Goal: Navigation & Orientation: Find specific page/section

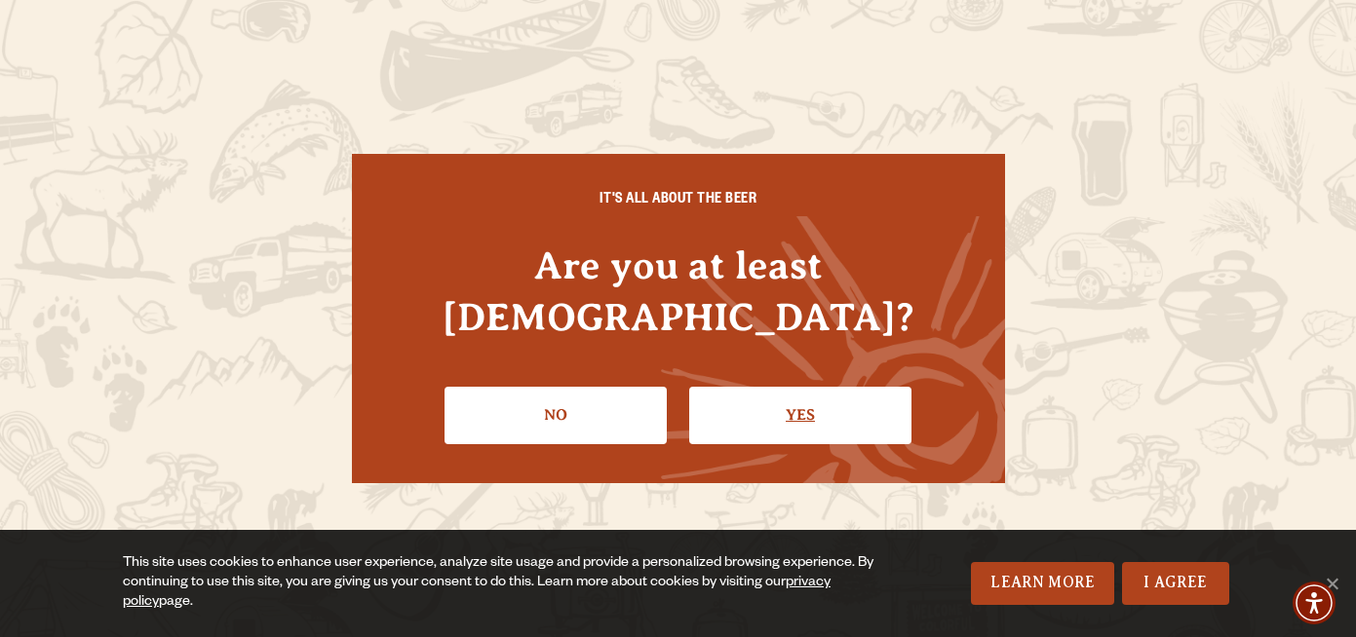
click at [812, 387] on link "Yes" at bounding box center [800, 415] width 222 height 57
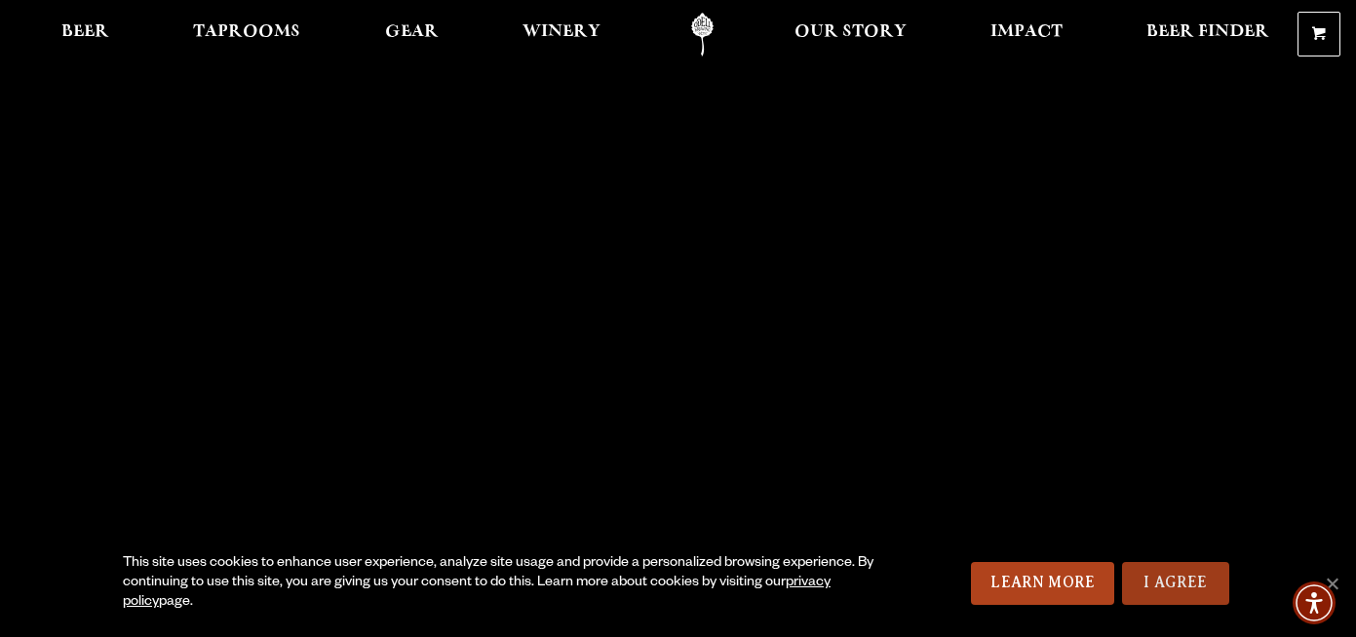
click at [1171, 597] on link "I Agree" at bounding box center [1175, 583] width 107 height 43
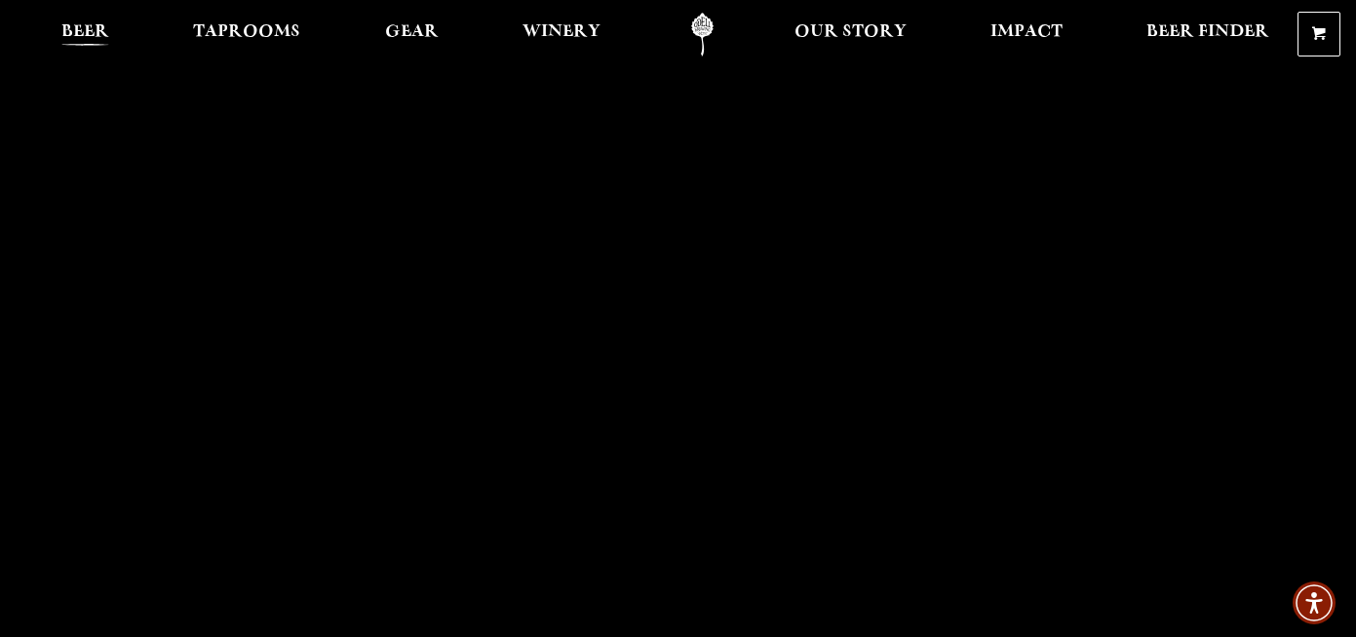
click at [96, 33] on span "Beer" at bounding box center [85, 32] width 48 height 16
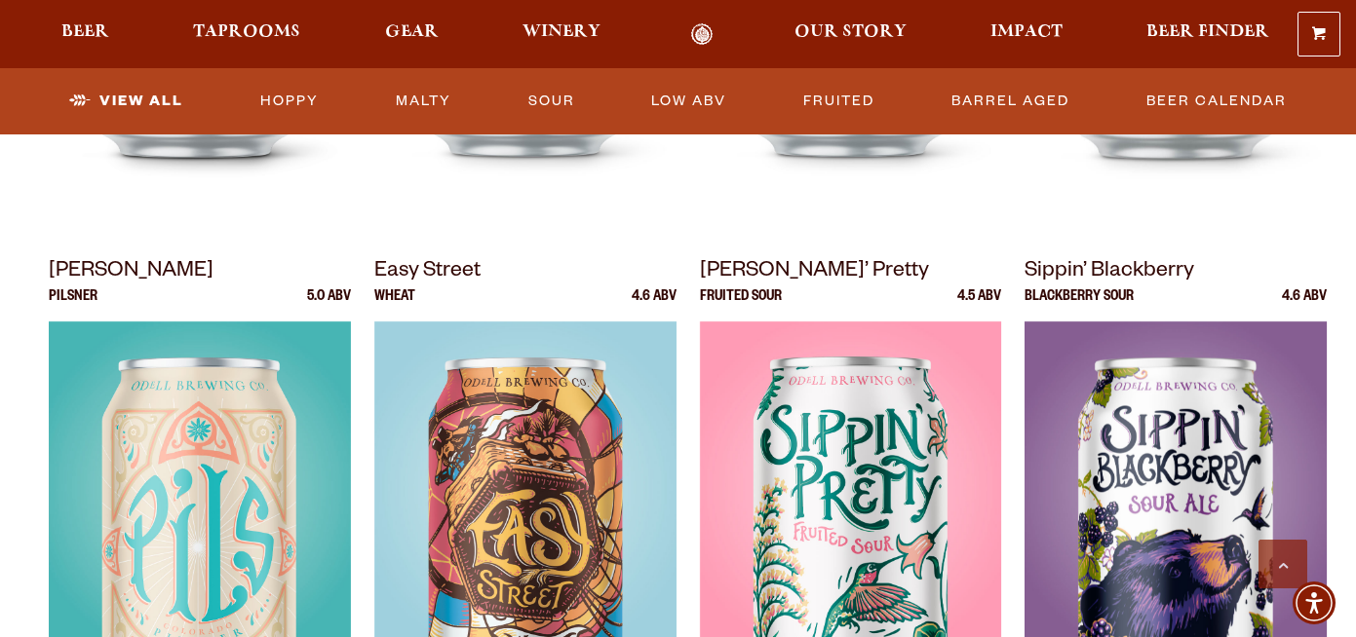
scroll to position [1302, 0]
